Goal: Register for event/course

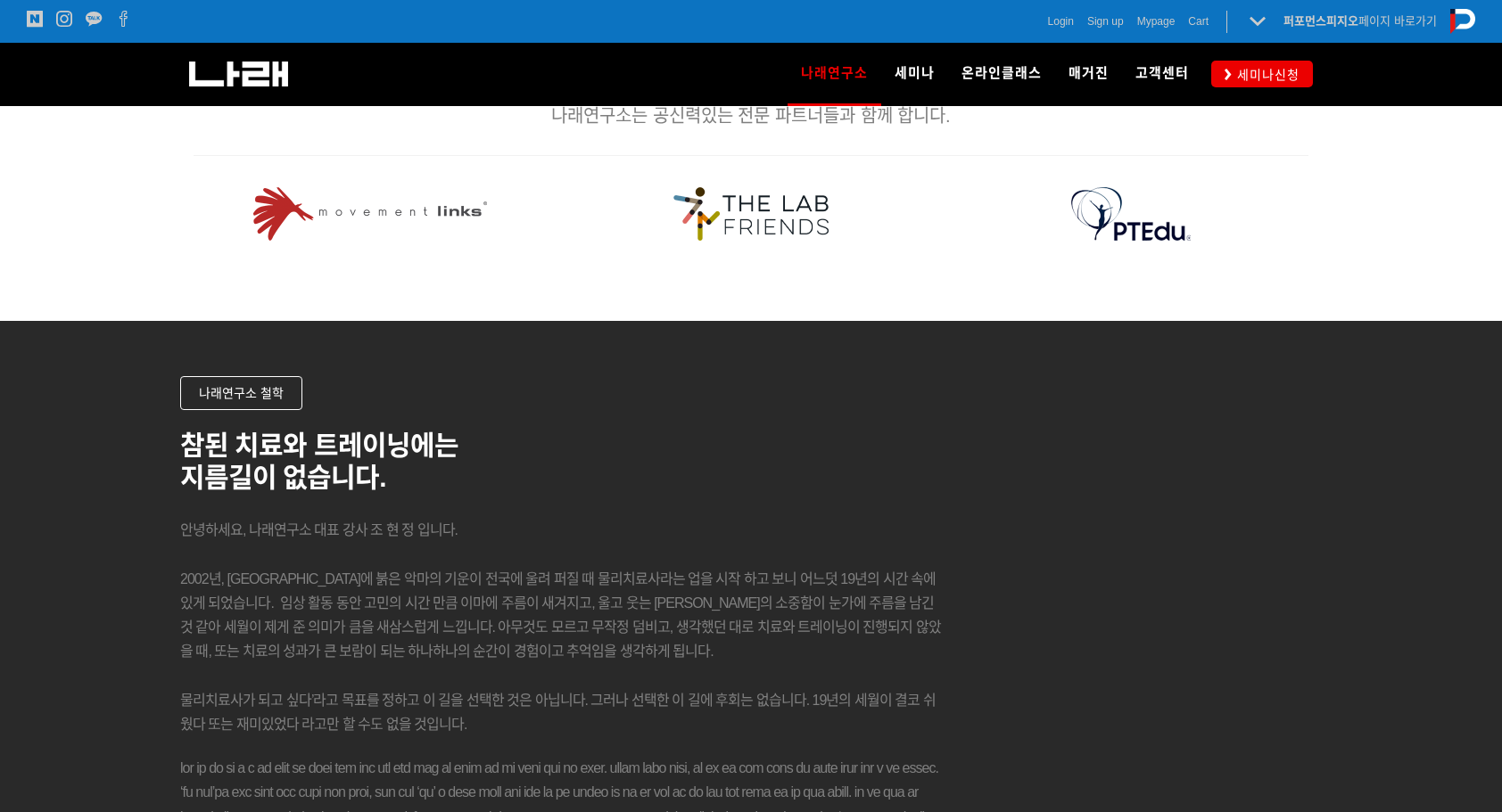
scroll to position [1516, 0]
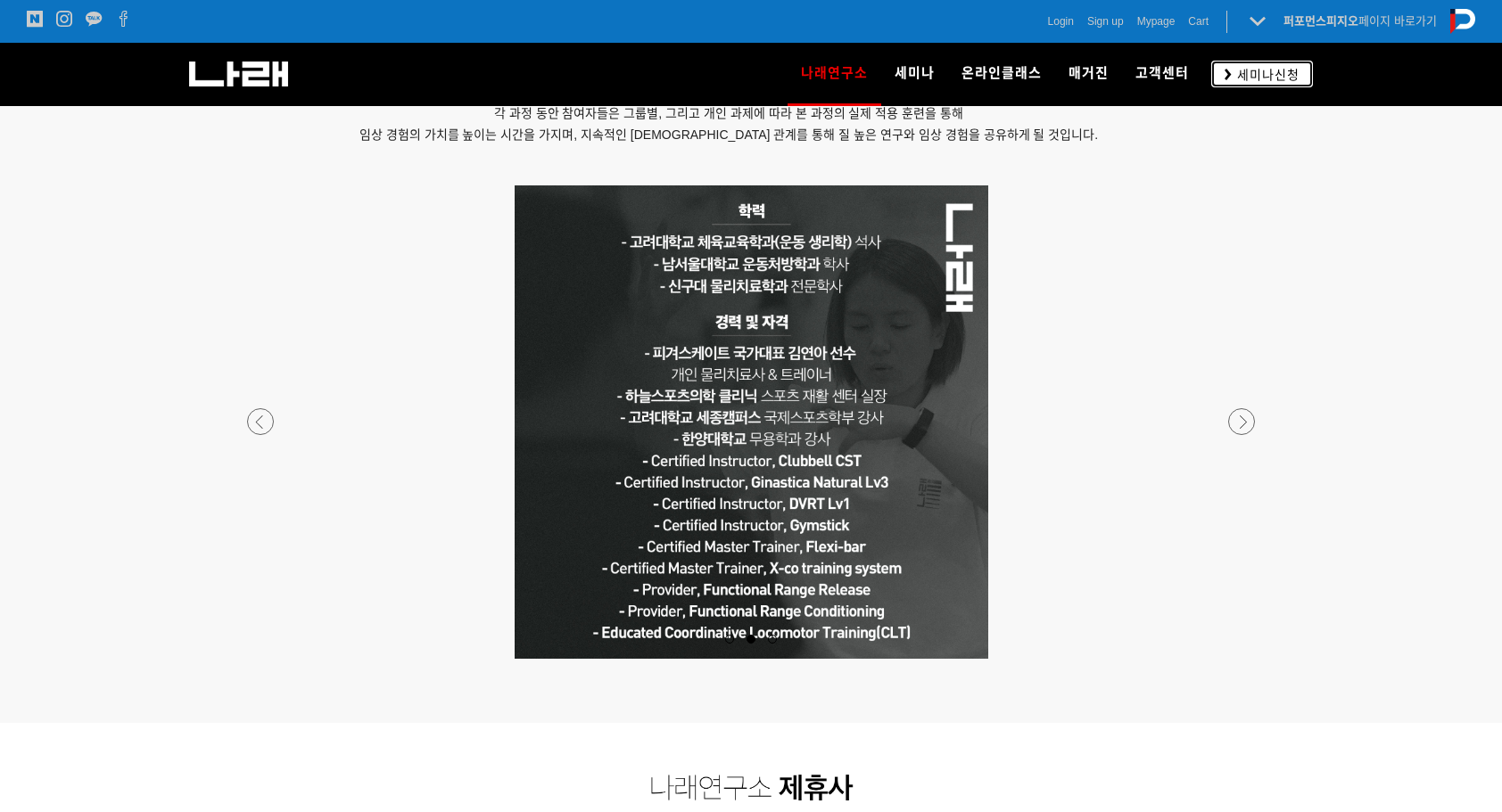
click at [1236, 70] on span "세미나신청" at bounding box center [1265, 74] width 68 height 18
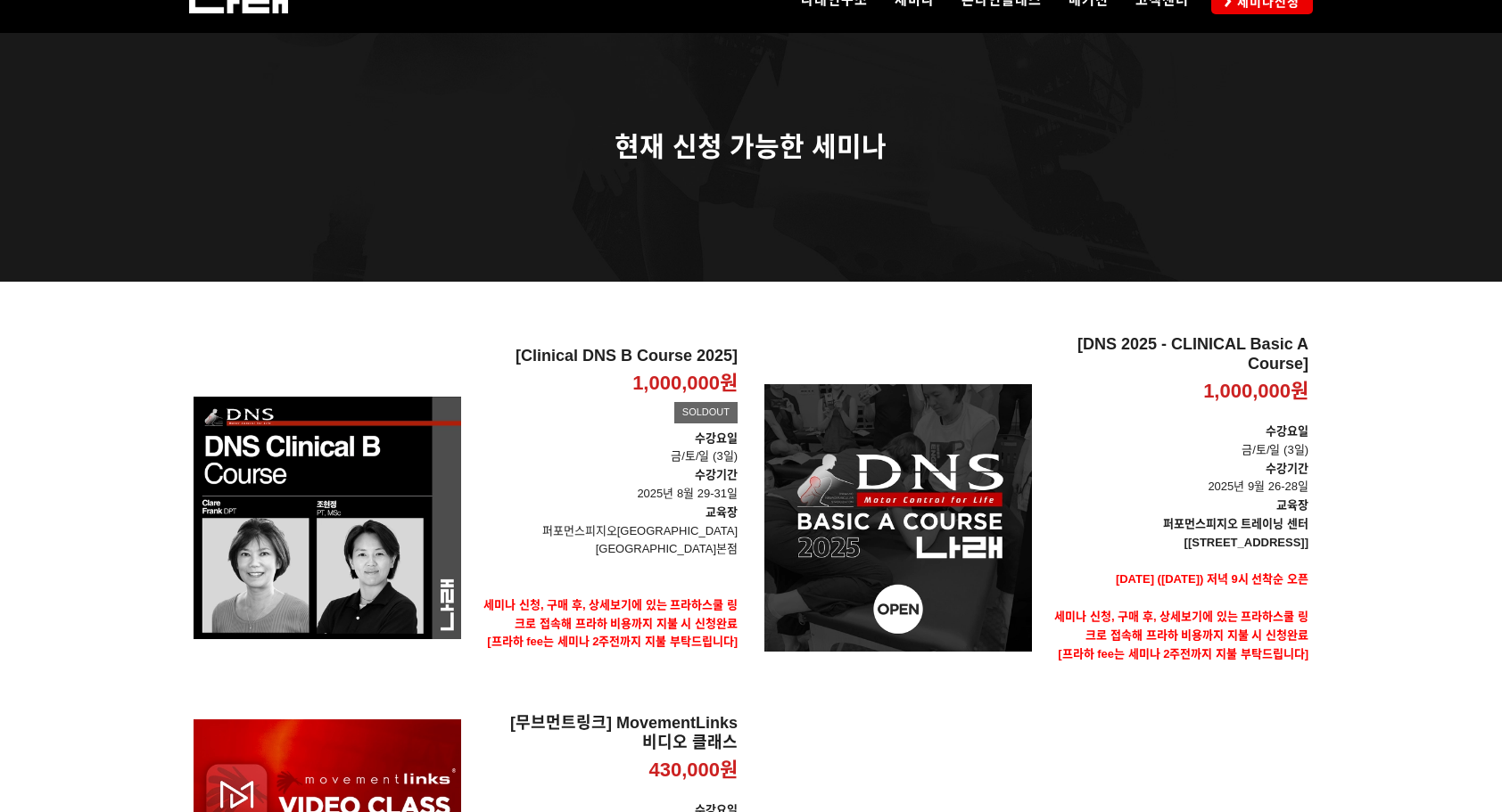
scroll to position [178, 0]
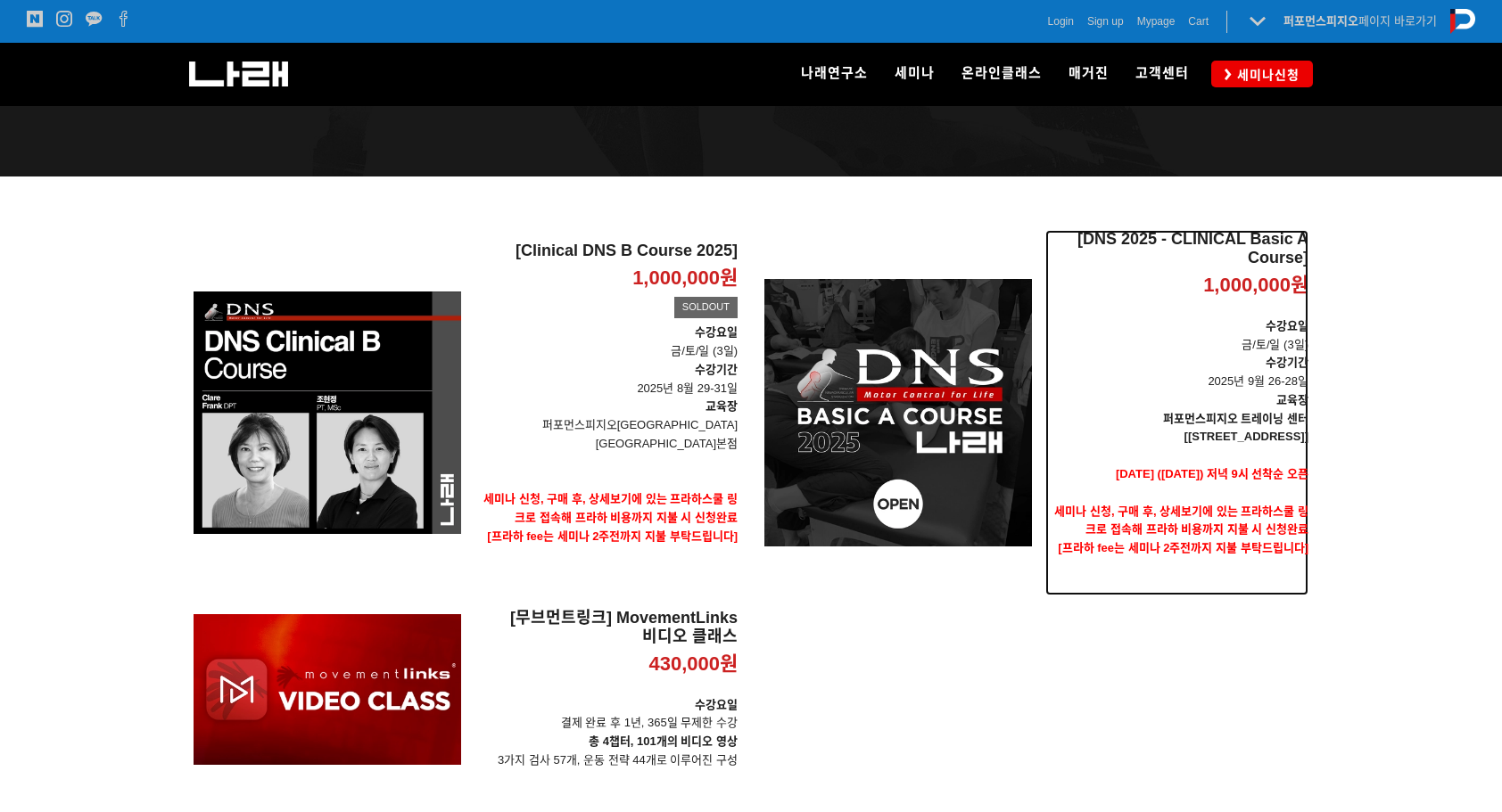
click at [1284, 412] on strong "퍼포먼스피지오 트레이닝 센터" at bounding box center [1235, 418] width 146 height 13
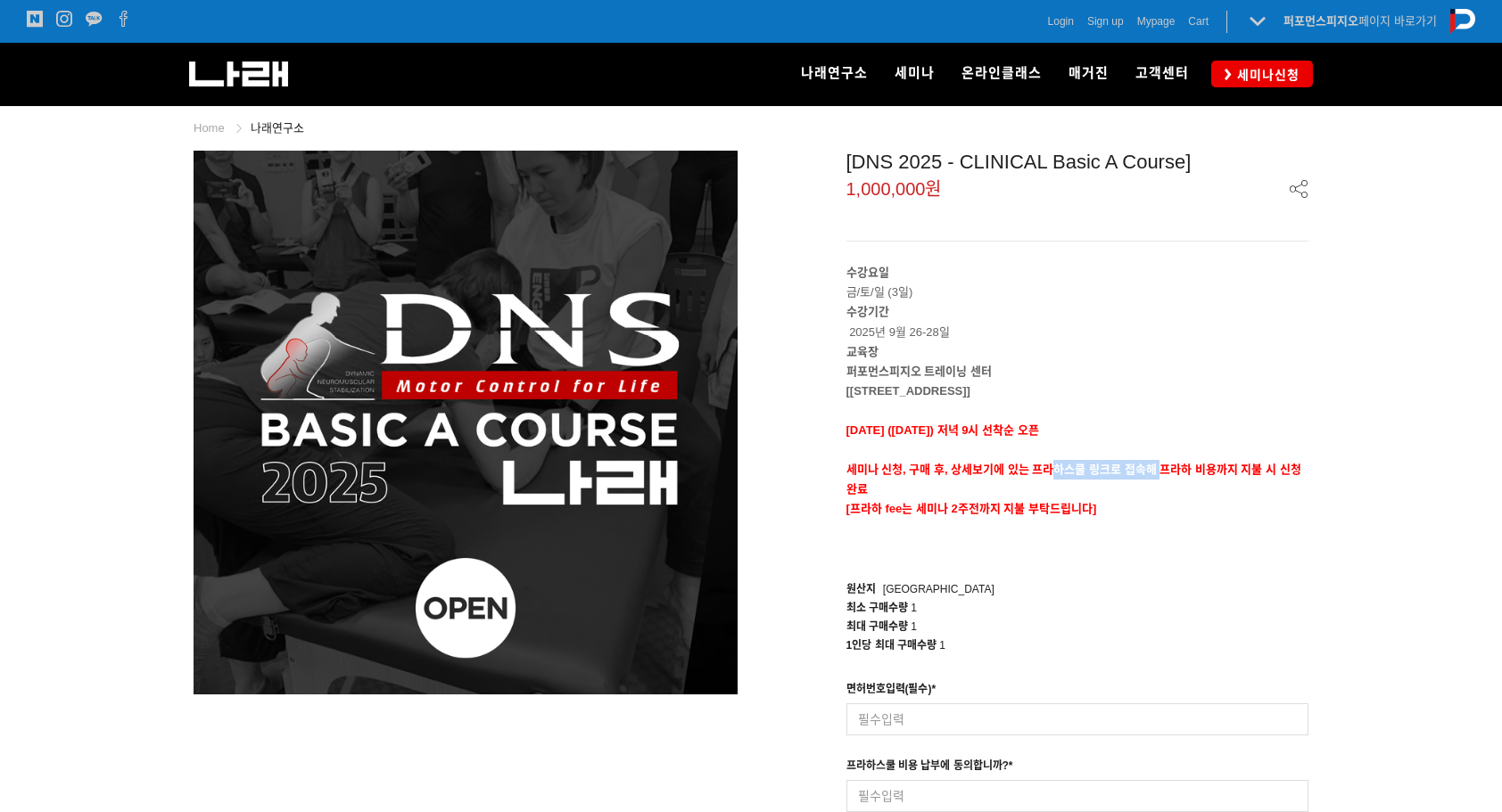
drag, startPoint x: 1058, startPoint y: 469, endPoint x: 1159, endPoint y: 465, distance: 101.1
click at [1159, 465] on strong "세미나 신청, 구매 후, 상세보기에 있는 프라하스쿨 링크로 접속해 프라하 비용까지 지불 시 신청완료" at bounding box center [1074, 479] width 455 height 33
drag, startPoint x: 1159, startPoint y: 465, endPoint x: 1370, endPoint y: 523, distance: 218.8
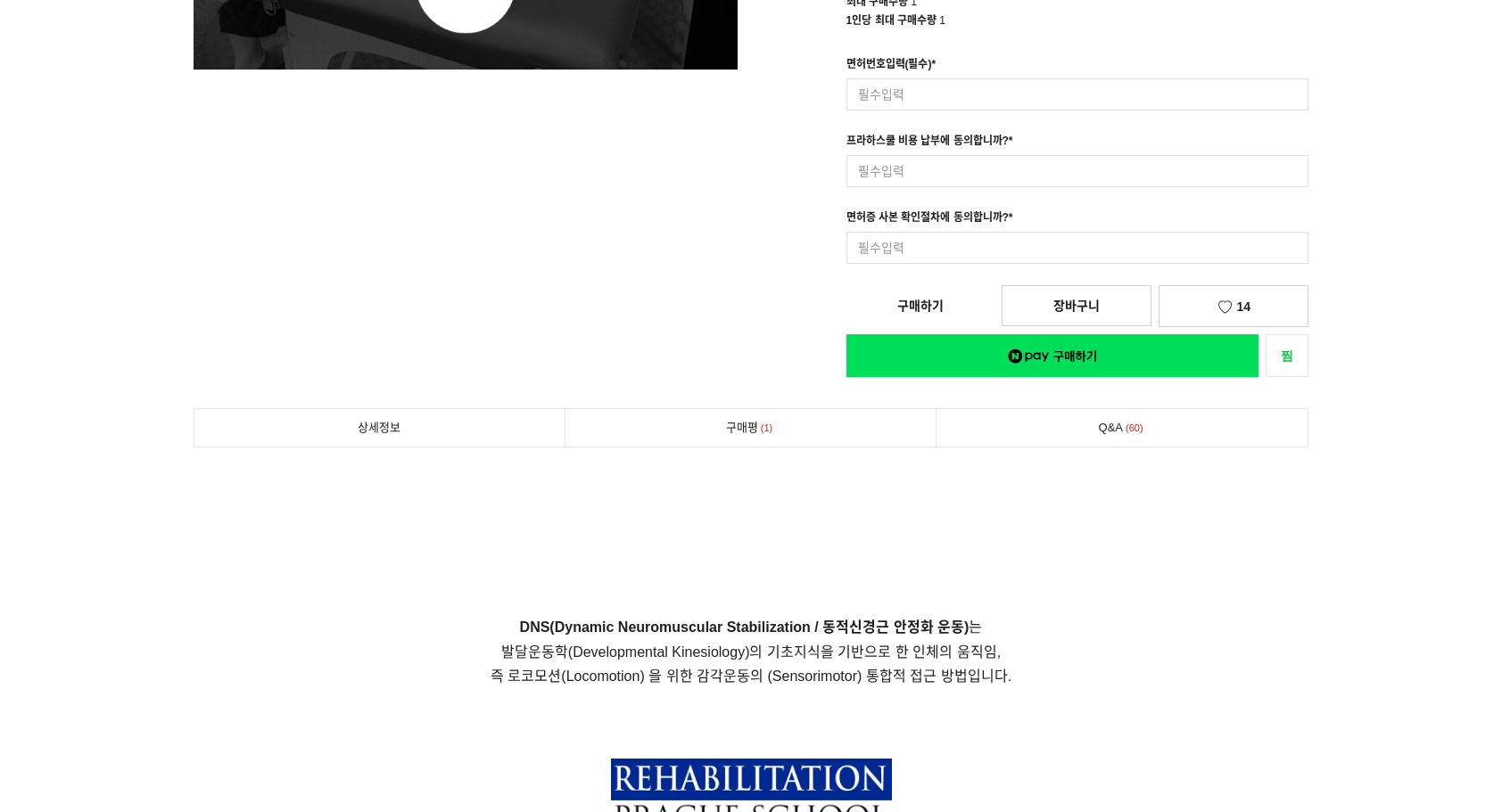
scroll to position [714, 0]
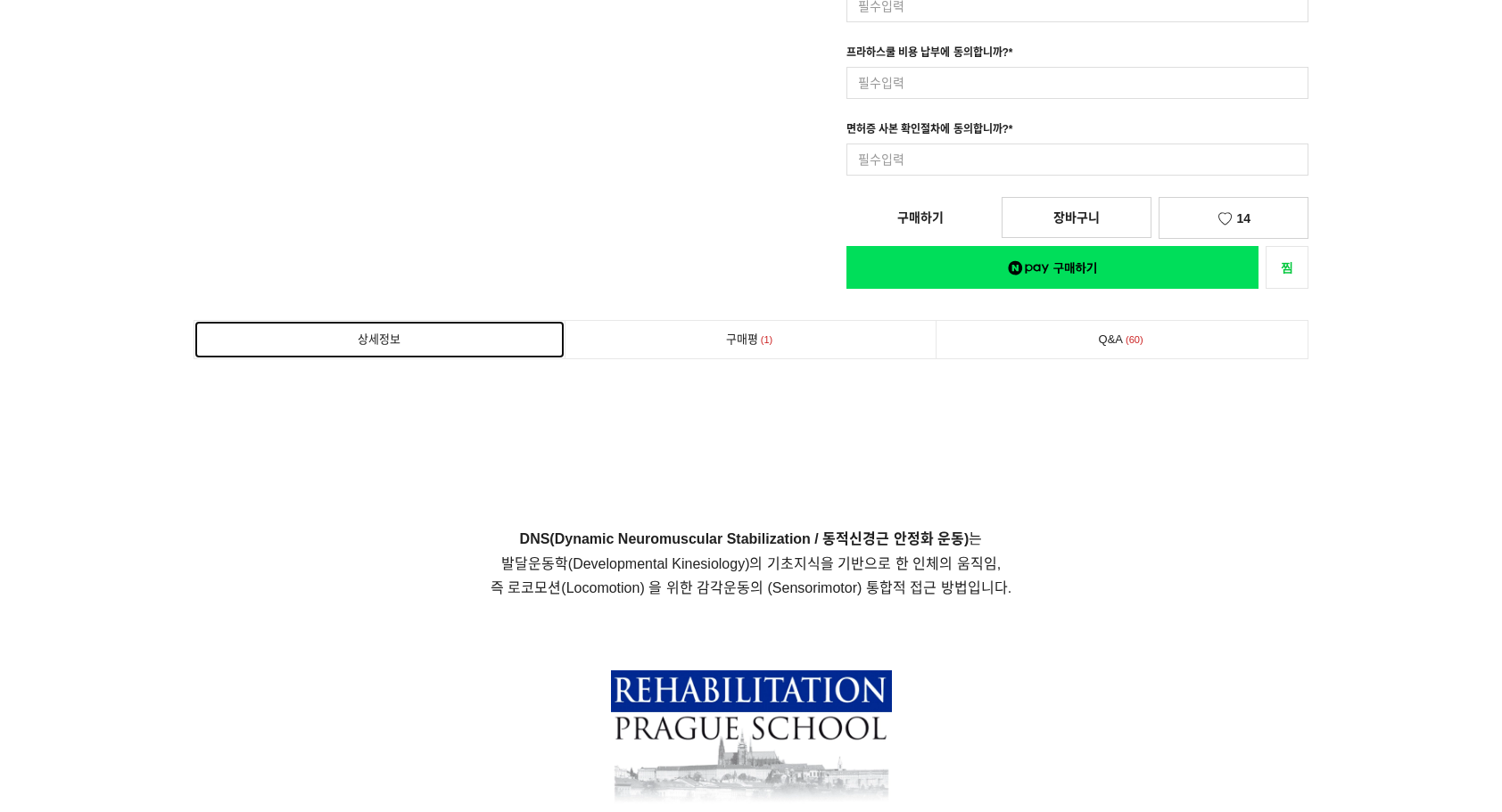
click at [388, 324] on link "상세정보" at bounding box center [379, 339] width 370 height 37
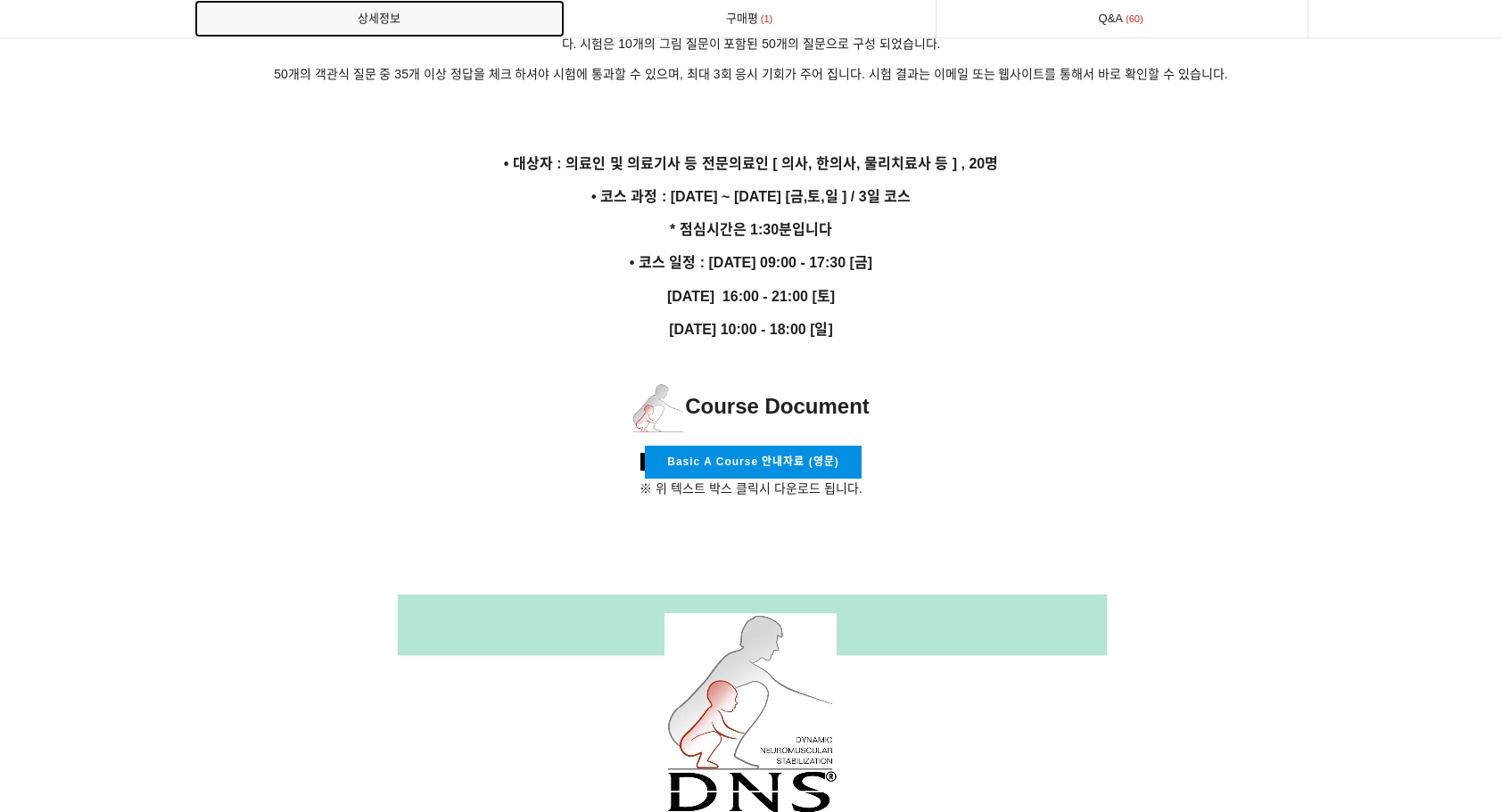
scroll to position [3225, 0]
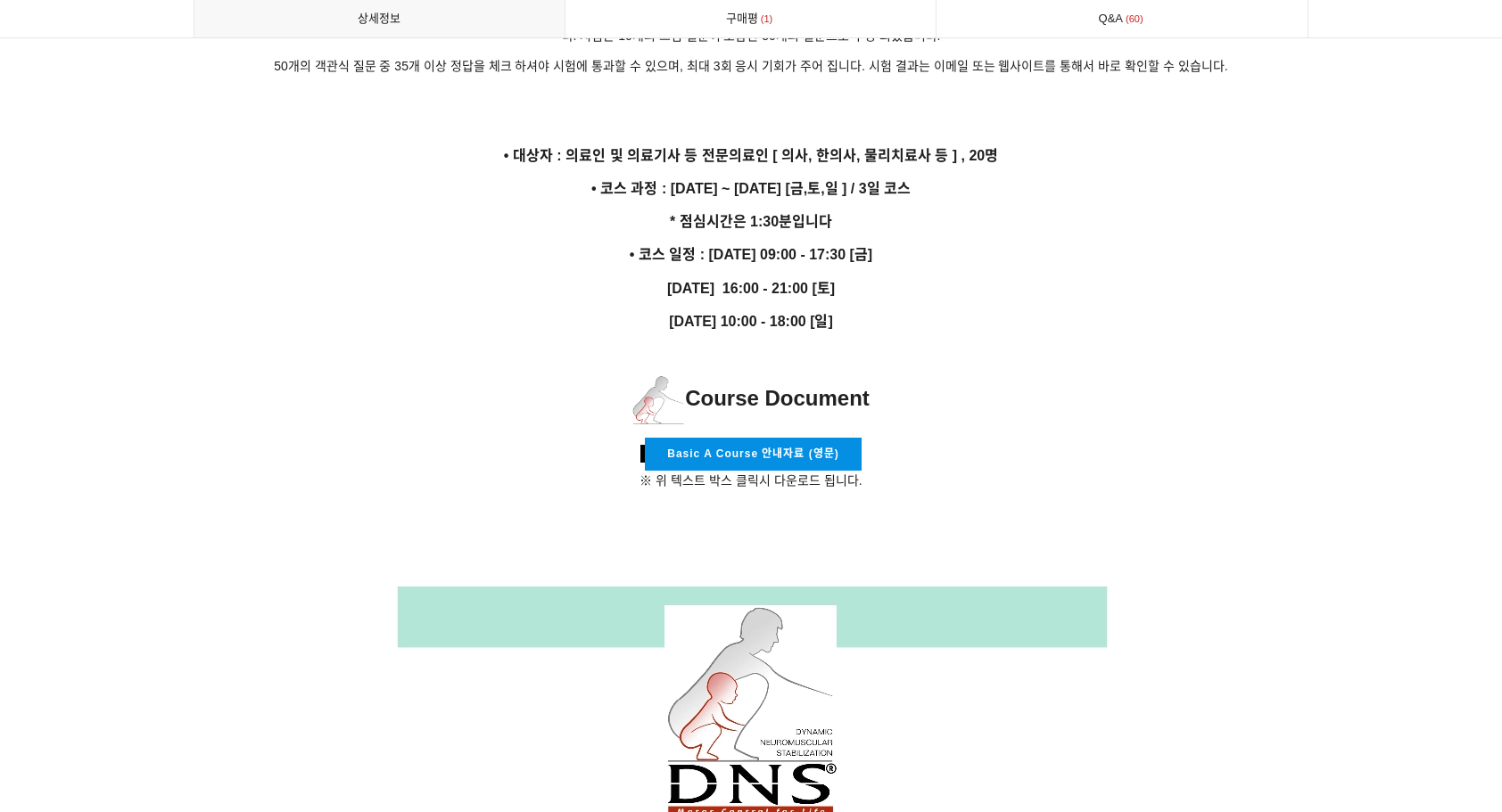
click at [803, 438] on link "Basic A Course 안내자료 (영문)" at bounding box center [752, 454] width 216 height 33
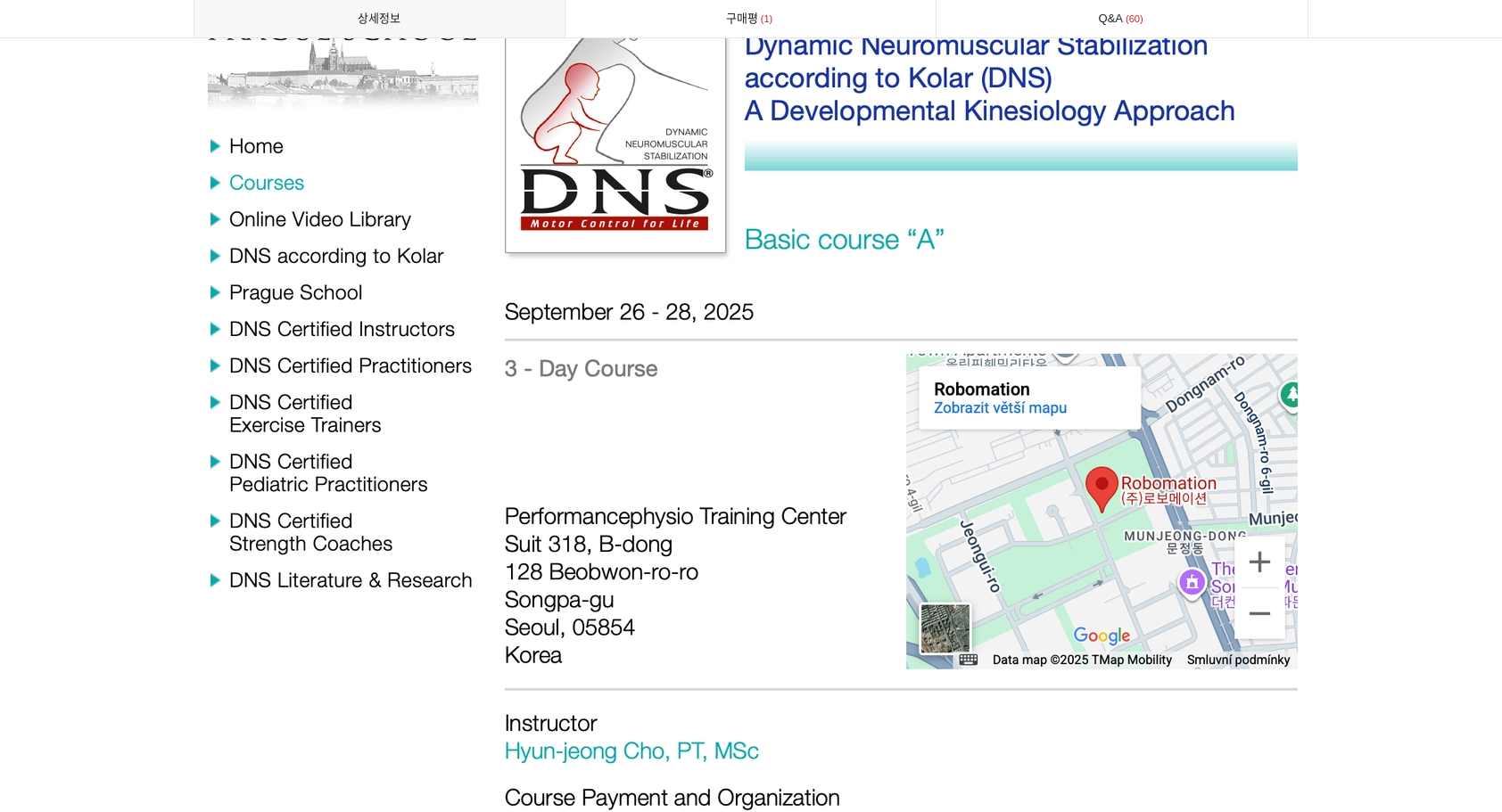
scroll to position [6257, 0]
